Goal: Task Accomplishment & Management: Use online tool/utility

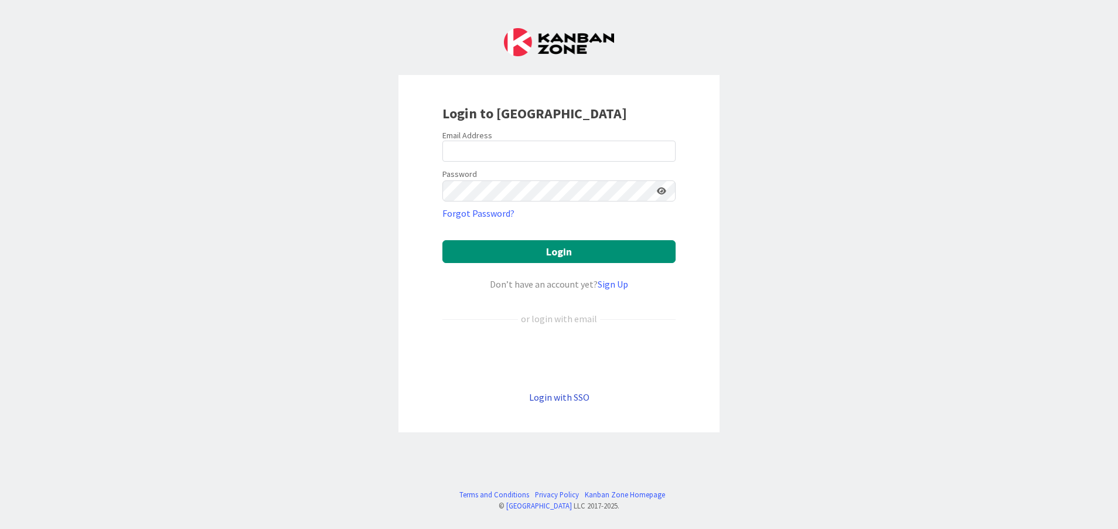
click at [561, 399] on link "Login with SSO" at bounding box center [559, 397] width 60 height 12
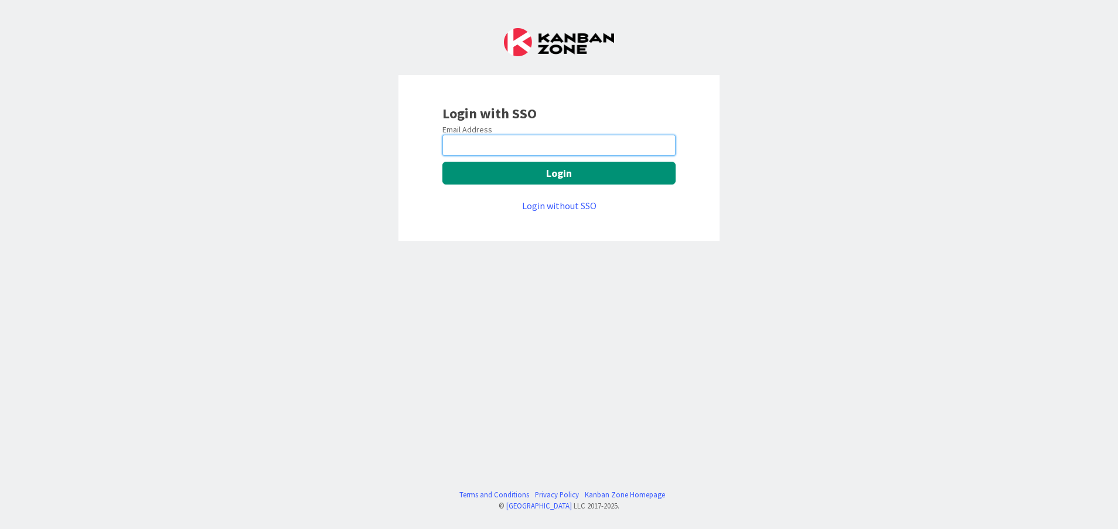
click at [522, 150] on input "email" at bounding box center [558, 145] width 233 height 21
type input "Vinodkumar.Jeerangi@mrcglobal.com"
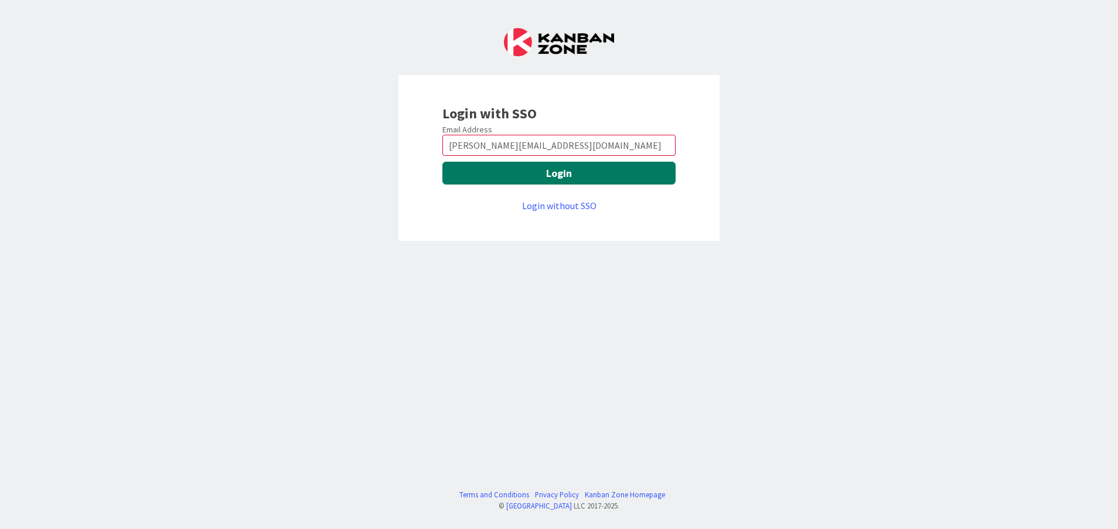
click at [502, 181] on button "Login" at bounding box center [558, 173] width 233 height 23
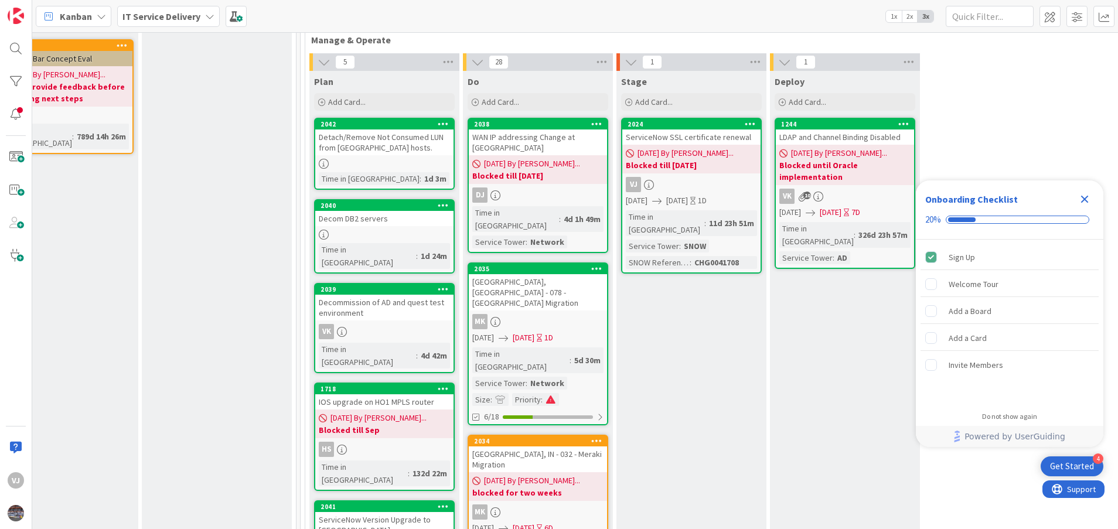
scroll to position [411, 513]
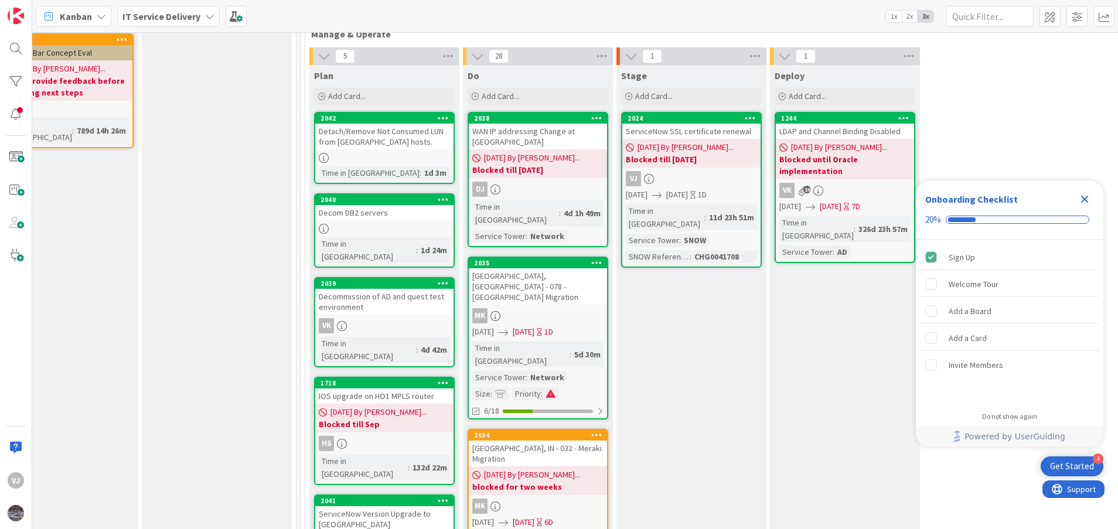
click at [595, 205] on icon "Close Checklist" at bounding box center [1085, 199] width 14 height 14
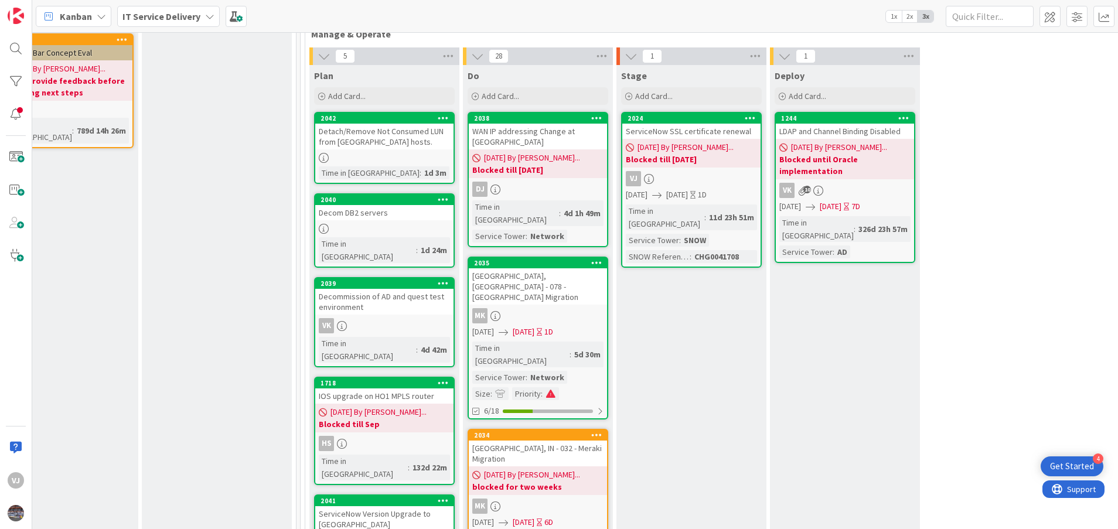
scroll to position [0, 0]
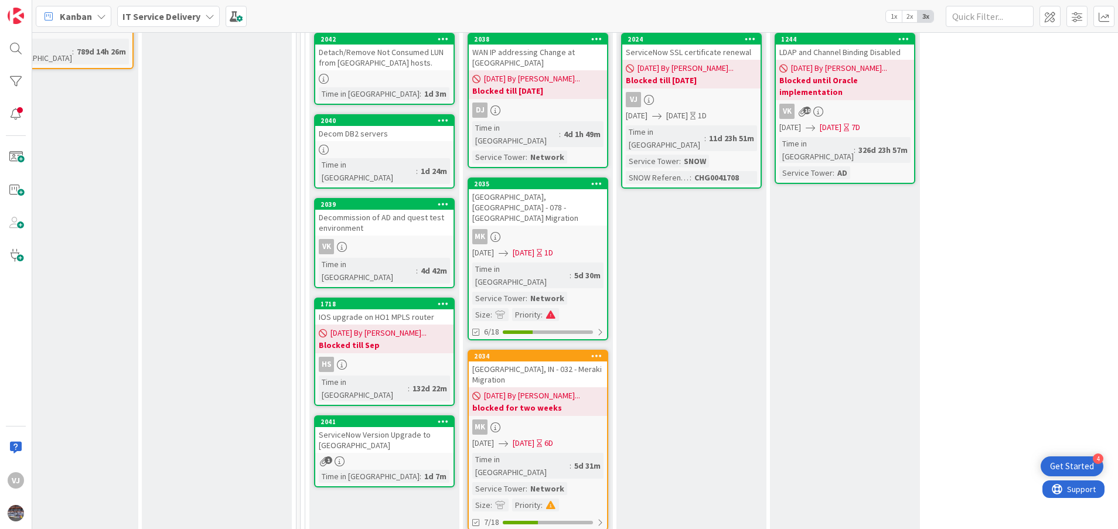
scroll to position [499, 513]
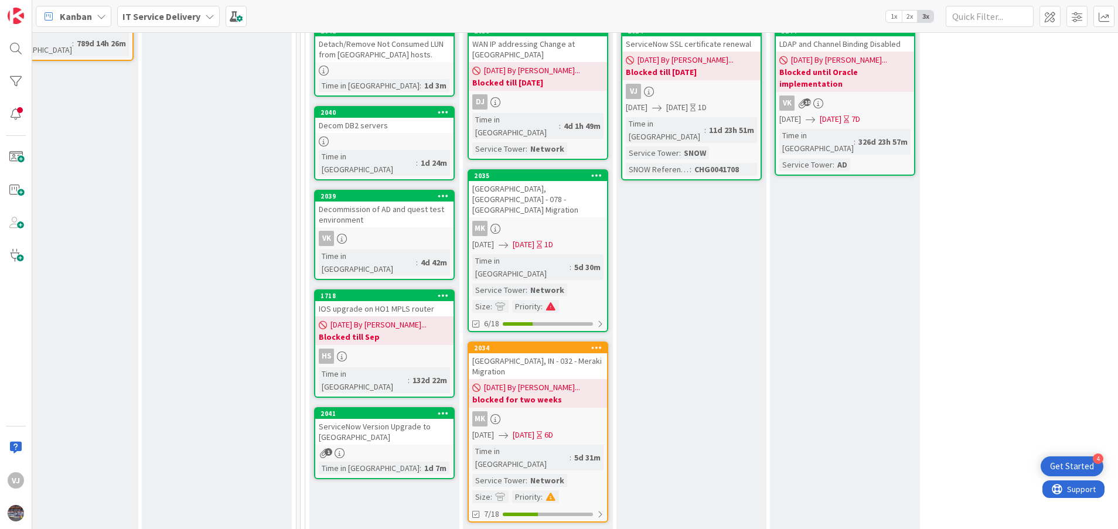
click at [367, 281] on div "ServiceNow Version Upgrade to [GEOGRAPHIC_DATA]" at bounding box center [384, 432] width 138 height 26
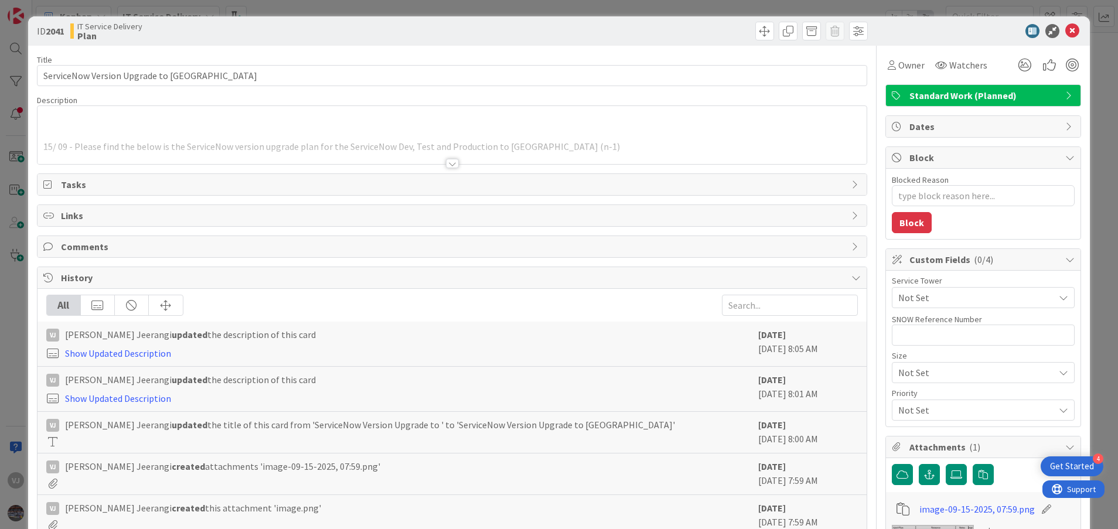
type textarea "x"
click at [446, 162] on div at bounding box center [452, 163] width 13 height 9
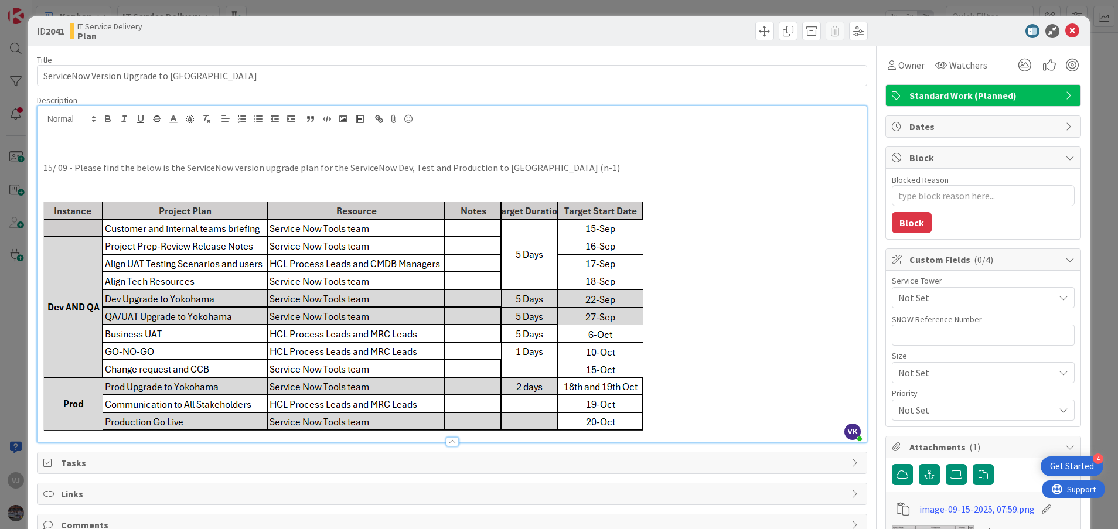
click at [48, 152] on p at bounding box center [452, 154] width 818 height 13
click at [165, 156] on p "09/16 - I will be creating a" at bounding box center [452, 154] width 818 height 13
type textarea "x"
click at [595, 35] on icon at bounding box center [1072, 31] width 14 height 14
